Goal: Information Seeking & Learning: Learn about a topic

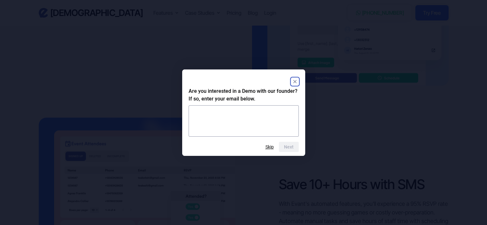
scroll to position [856, 0]
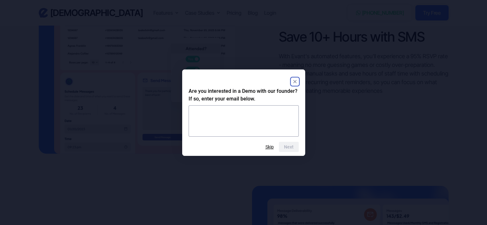
click at [294, 81] on icon "Close" at bounding box center [294, 81] width 3 height 3
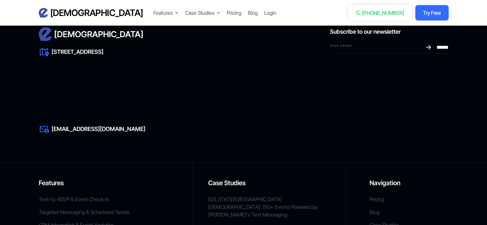
scroll to position [3004, 0]
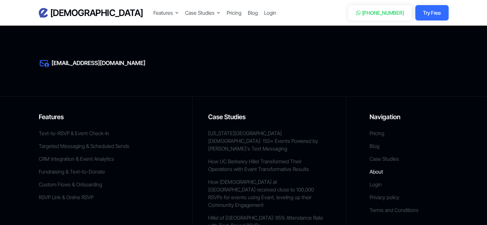
click at [377, 168] on link "About" at bounding box center [375, 172] width 13 height 8
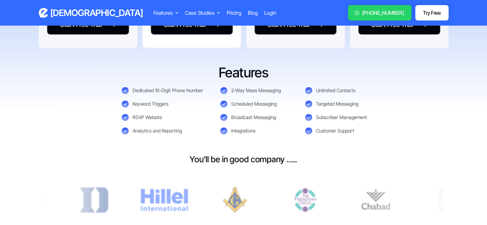
scroll to position [252, 0]
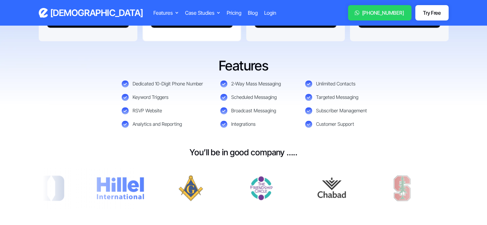
click at [61, 17] on h3 "[DEMOGRAPHIC_DATA]" at bounding box center [96, 12] width 93 height 11
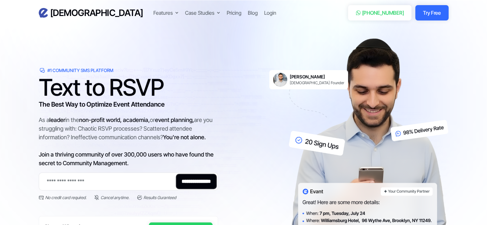
click at [59, 110] on div "**********" at bounding box center [128, 161] width 179 height 166
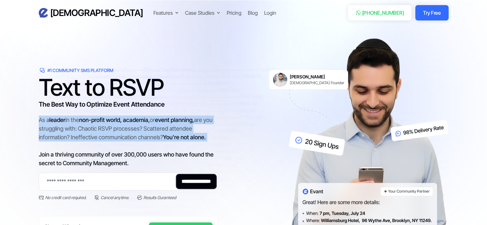
click at [59, 110] on div "**********" at bounding box center [128, 161] width 179 height 166
click at [83, 121] on span "non-profit world, academia," at bounding box center [114, 119] width 71 height 7
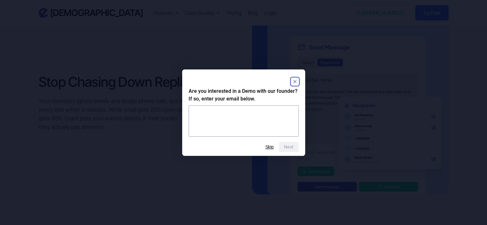
scroll to position [603, 0]
click at [295, 80] on icon "Close" at bounding box center [294, 81] width 3 height 3
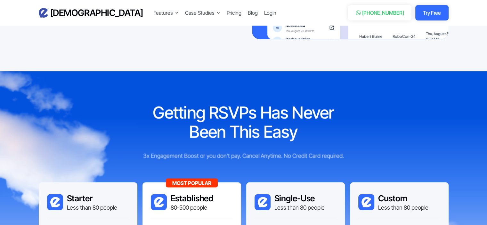
scroll to position [1235, 0]
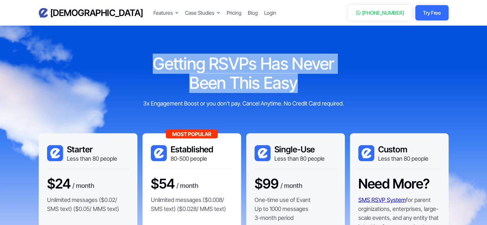
drag, startPoint x: 157, startPoint y: 55, endPoint x: 299, endPoint y: 85, distance: 145.1
click at [299, 85] on section "Getting RSVPs Has Never Been This Easy 3x Engagement Boost or you don't pay. Ca…" at bounding box center [243, 199] width 487 height 354
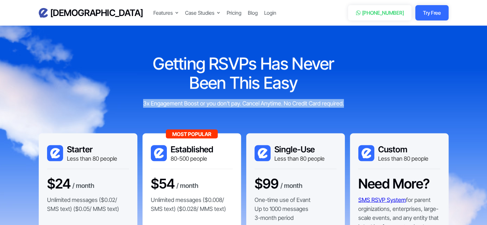
drag, startPoint x: 137, startPoint y: 103, endPoint x: 351, endPoint y: 106, distance: 213.7
click at [351, 106] on div "Getting RSVPs Has Never Been This Easy 3x Engagement Boost or you don't pay. Ca…" at bounding box center [243, 80] width 409 height 53
click at [349, 105] on div "Getting RSVPs Has Never Been This Easy 3x Engagement Boost or you don't pay. Ca…" at bounding box center [243, 80] width 409 height 53
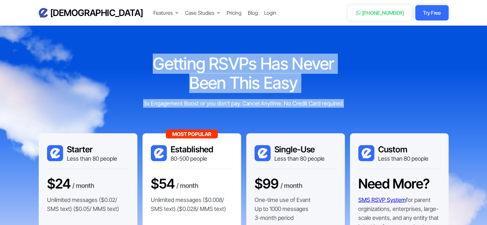
drag, startPoint x: 341, startPoint y: 103, endPoint x: 155, endPoint y: 63, distance: 189.8
click at [155, 63] on div "Getting RSVPs Has Never Been This Easy 3x Engagement Boost or you don't pay. Ca…" at bounding box center [243, 80] width 212 height 53
drag, startPoint x: 164, startPoint y: 66, endPoint x: 148, endPoint y: 69, distance: 16.5
click at [148, 69] on h2 "Getting RSVPs Has Never Been This Easy" at bounding box center [243, 73] width 212 height 38
click at [363, 81] on div "Getting RSVPs Has Never Been This Easy 3x Engagement Boost or you don't pay. Ca…" at bounding box center [243, 80] width 409 height 53
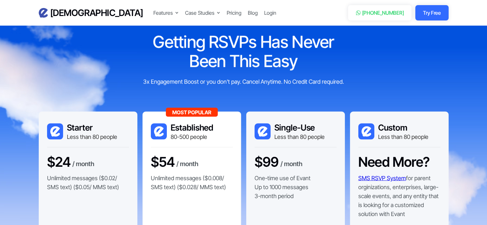
scroll to position [1299, 0]
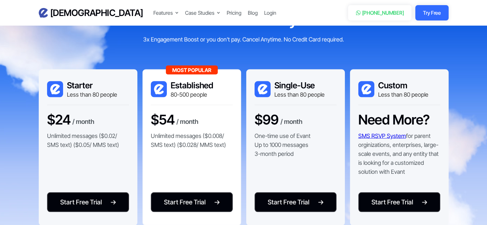
click at [208, 87] on h3 "Established" at bounding box center [192, 85] width 43 height 10
click at [204, 96] on div "80-500 people" at bounding box center [192, 95] width 43 height 8
drag, startPoint x: 193, startPoint y: 96, endPoint x: 171, endPoint y: 84, distance: 24.6
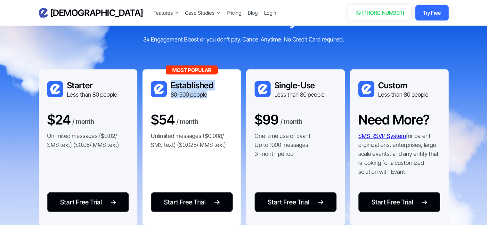
click at [171, 84] on div "Established 80-500 people" at bounding box center [192, 89] width 43 height 18
click at [189, 93] on div "80-500 people" at bounding box center [192, 95] width 43 height 8
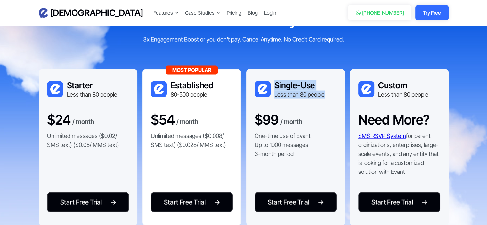
drag, startPoint x: 329, startPoint y: 94, endPoint x: 274, endPoint y: 82, distance: 56.1
click at [274, 82] on div "Single-Use Less than 80 people" at bounding box center [295, 92] width 82 height 25
click at [277, 87] on h3 "Single-Use" at bounding box center [299, 85] width 50 height 10
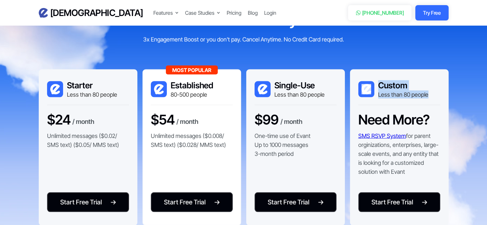
drag, startPoint x: 430, startPoint y: 96, endPoint x: 375, endPoint y: 87, distance: 56.4
click at [375, 87] on div "Custom Less than 80 people" at bounding box center [399, 92] width 82 height 25
click at [301, 114] on div "$99 / month" at bounding box center [278, 120] width 48 height 16
click at [294, 119] on div "/ month" at bounding box center [291, 122] width 22 height 11
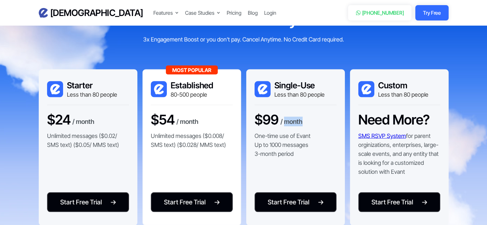
click at [294, 119] on div "/ month" at bounding box center [291, 122] width 22 height 11
drag, startPoint x: 244, startPoint y: 119, endPoint x: 315, endPoint y: 115, distance: 70.8
click at [315, 115] on div "Starter Less than 80 people $24 / month Unlimited messages ($0.02/ SMS text) ($…" at bounding box center [243, 147] width 409 height 156
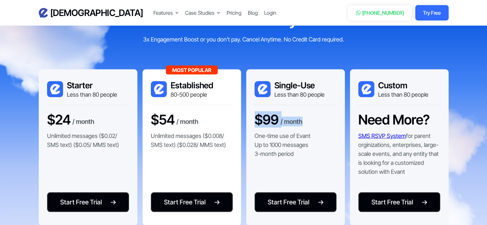
click at [300, 118] on div "/ month" at bounding box center [291, 122] width 22 height 11
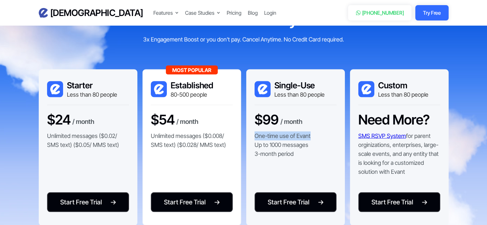
drag, startPoint x: 253, startPoint y: 134, endPoint x: 310, endPoint y: 133, distance: 57.6
click at [310, 133] on div "Single-Use Less than 80 people $99 / month One-time use of Evant Up to 1000 mes…" at bounding box center [295, 147] width 99 height 156
click at [309, 134] on p "One-time use of Evant Up to 1000 messages 3-month period" at bounding box center [282, 144] width 56 height 27
